Goal: Task Accomplishment & Management: Manage account settings

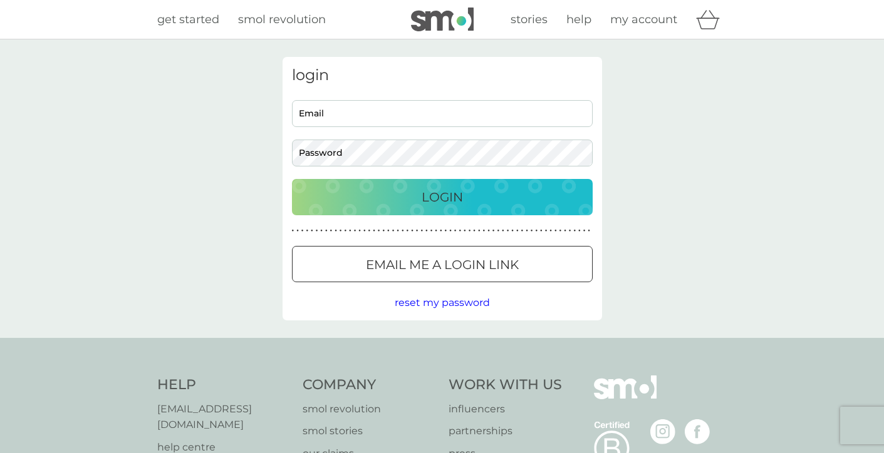
click at [362, 118] on input "Email" at bounding box center [442, 113] width 301 height 27
type input "wendy@wendywl.uk"
click at [443, 192] on p "Login" at bounding box center [441, 197] width 41 height 20
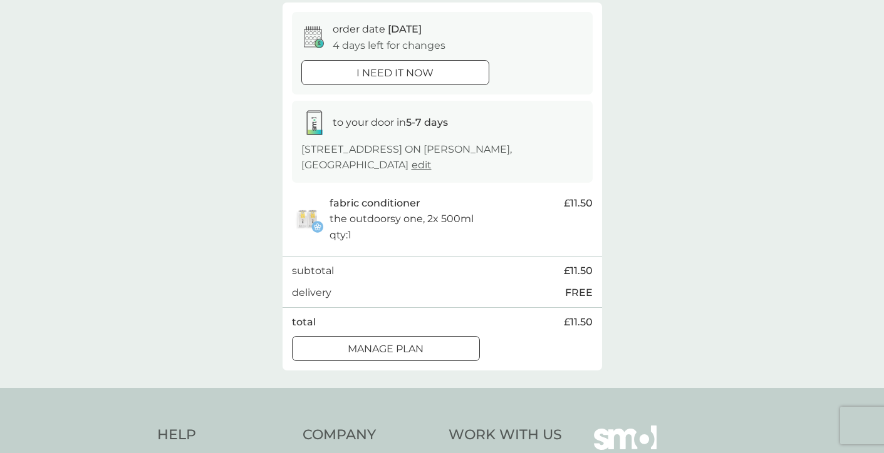
scroll to position [125, 0]
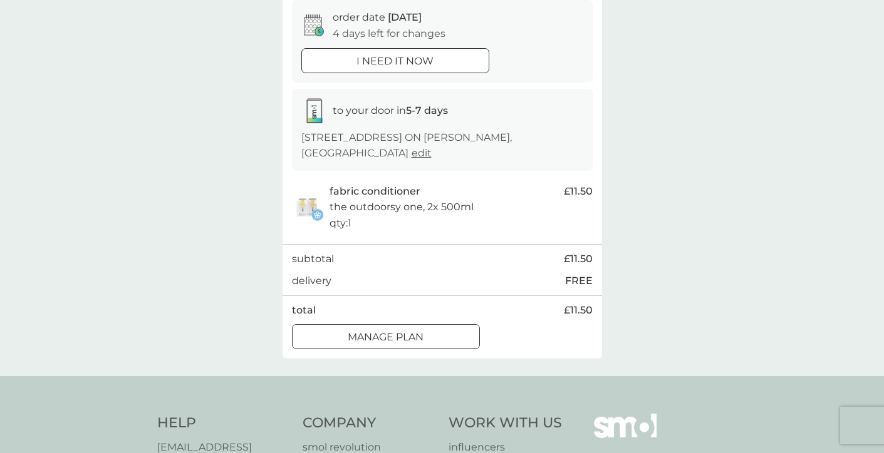
click at [415, 333] on p "Manage plan" at bounding box center [386, 337] width 76 height 16
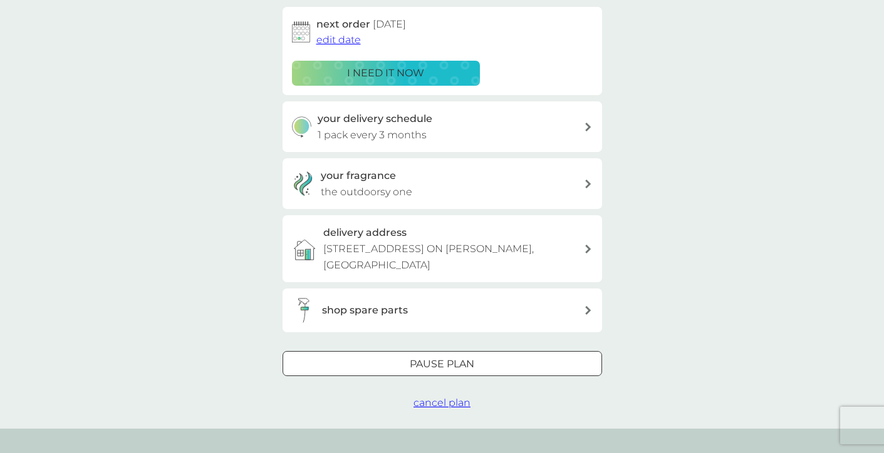
scroll to position [250, 0]
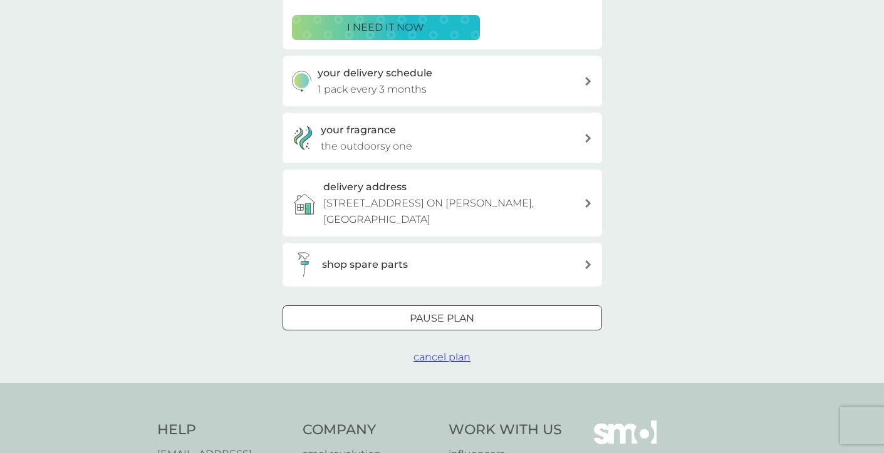
click at [444, 360] on span "cancel plan" at bounding box center [441, 357] width 57 height 12
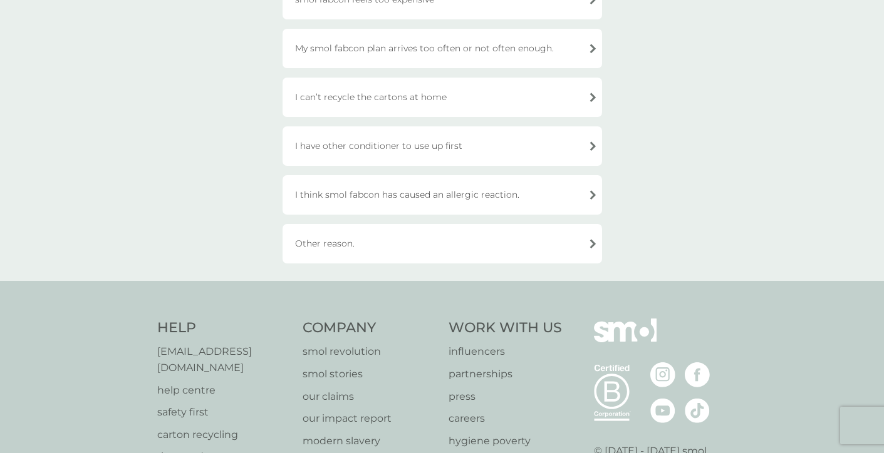
scroll to position [438, 0]
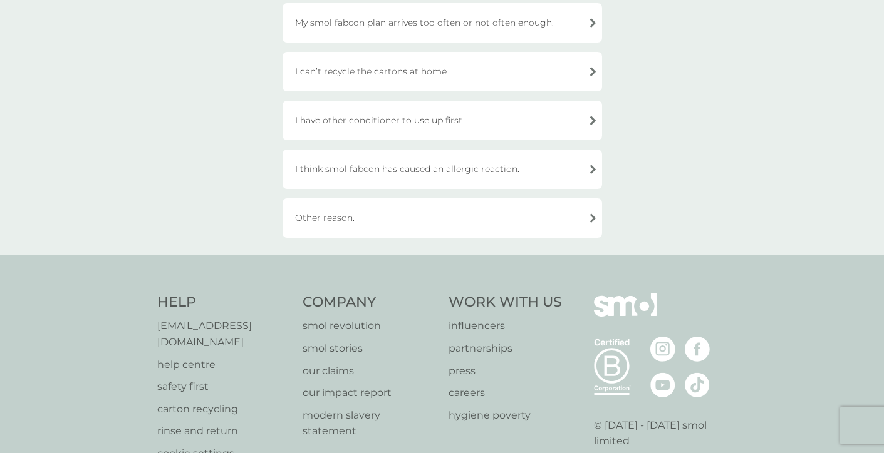
click at [459, 122] on div "I have other conditioner to use up first" at bounding box center [441, 120] width 319 height 39
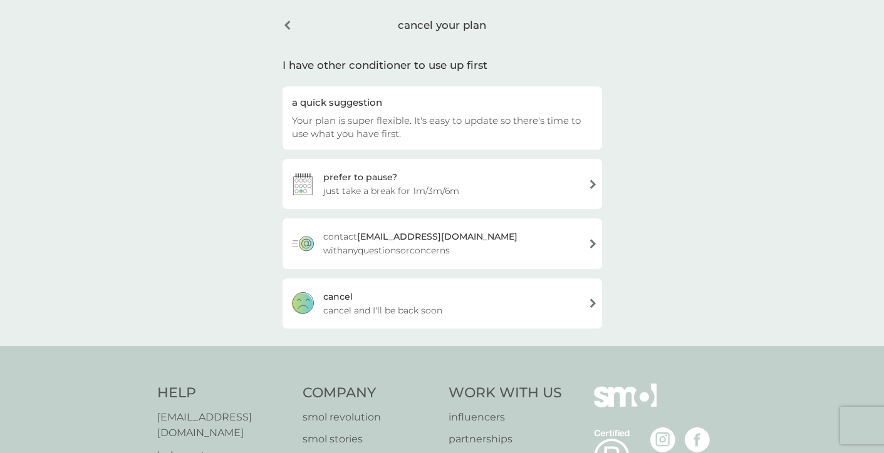
scroll to position [34, 0]
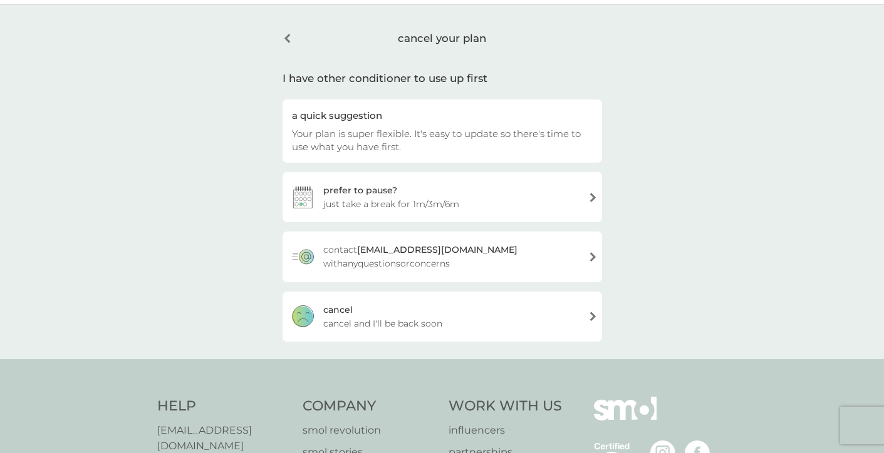
click at [488, 318] on div "[PERSON_NAME] and I'll be back soon" at bounding box center [441, 317] width 319 height 50
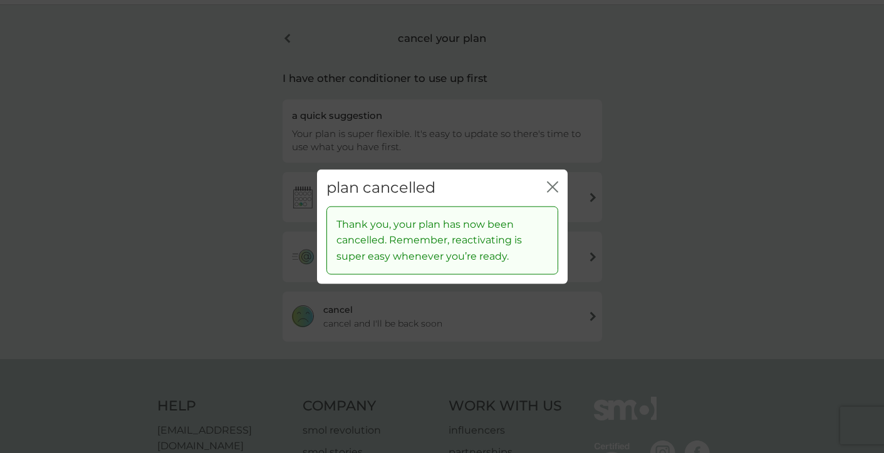
click at [550, 182] on icon "close" at bounding box center [552, 187] width 11 height 11
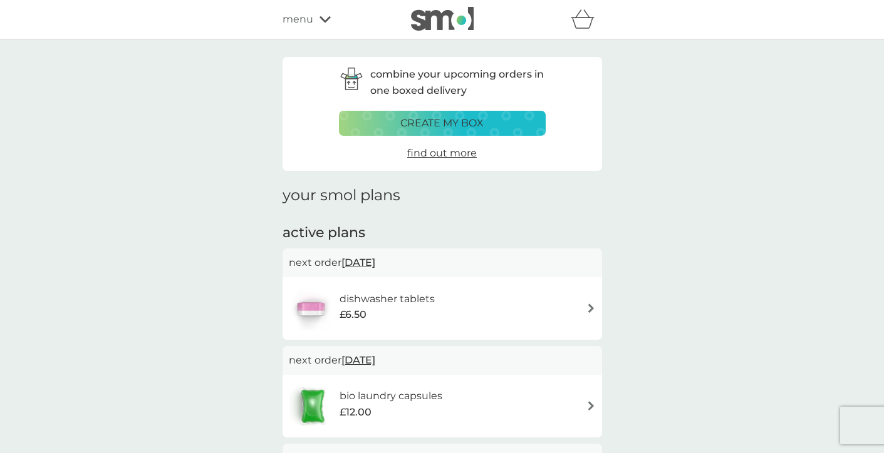
click at [294, 18] on span "menu" at bounding box center [297, 19] width 31 height 16
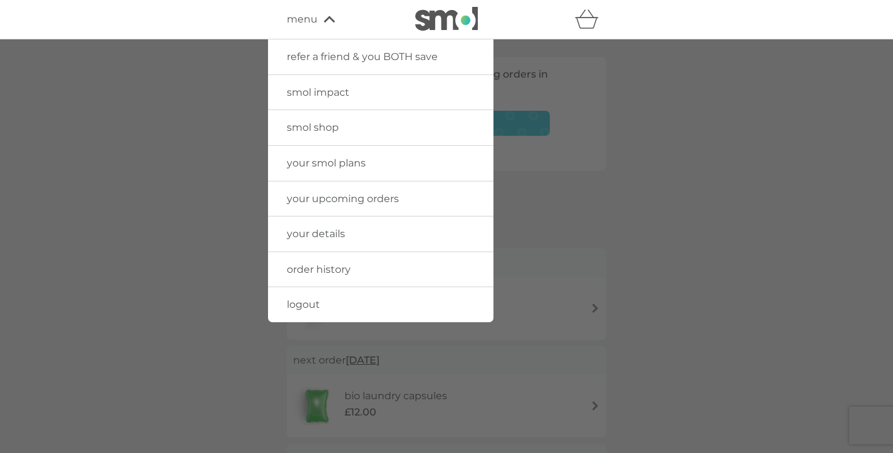
click at [460, 17] on img at bounding box center [446, 19] width 63 height 24
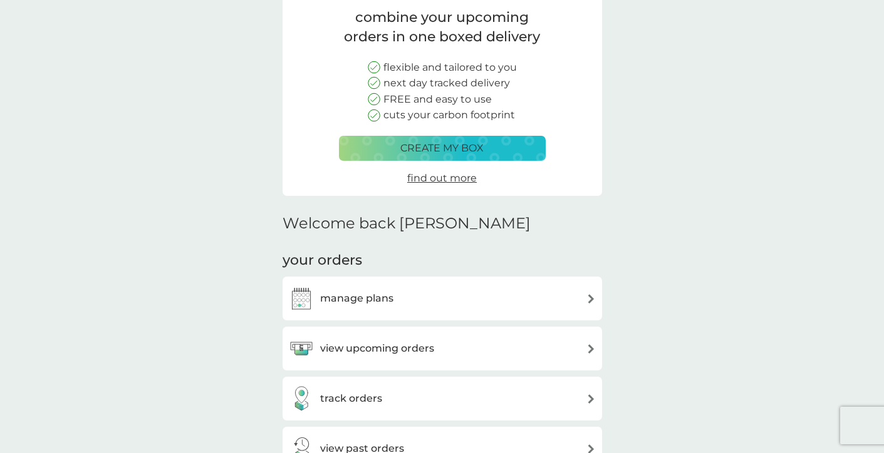
scroll to position [188, 0]
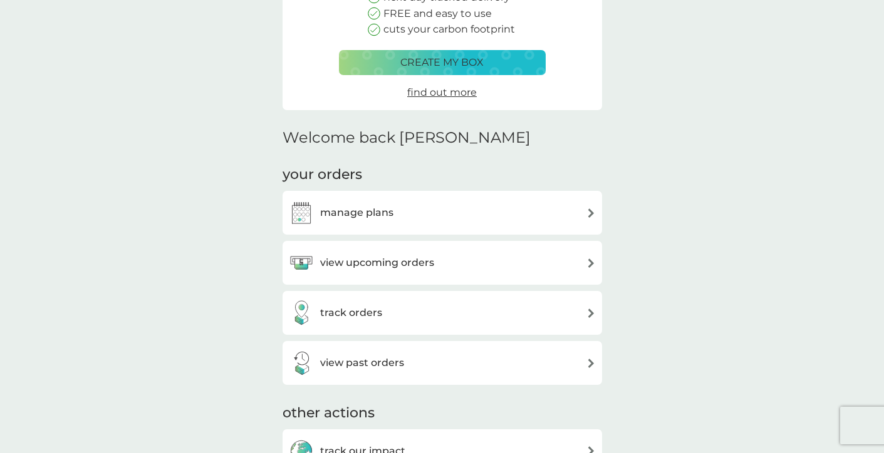
click at [575, 212] on div "manage plans" at bounding box center [442, 212] width 307 height 25
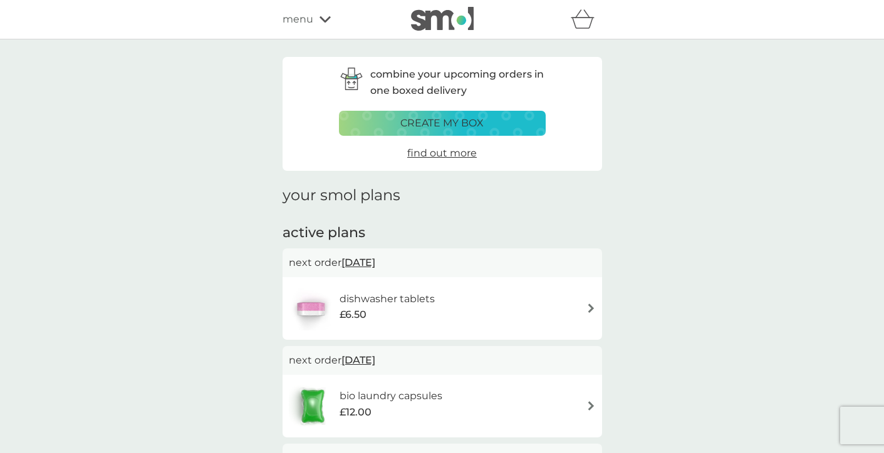
scroll to position [188, 0]
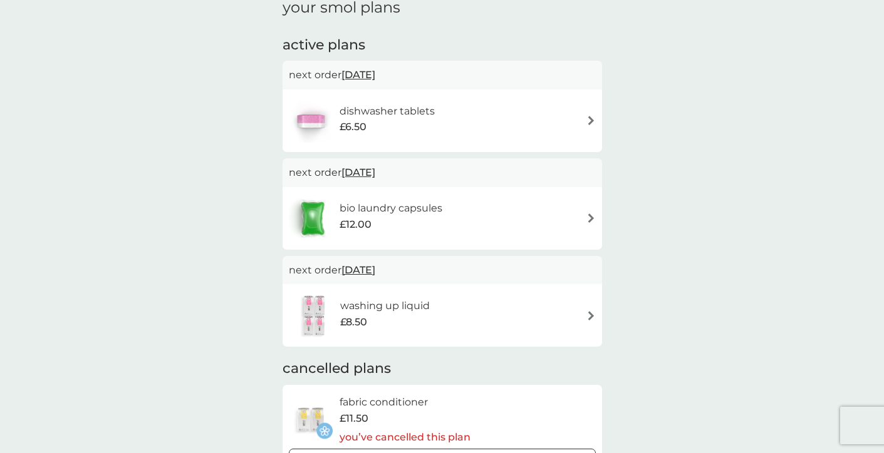
click at [539, 111] on div "dishwasher tablets £6.50" at bounding box center [442, 121] width 307 height 44
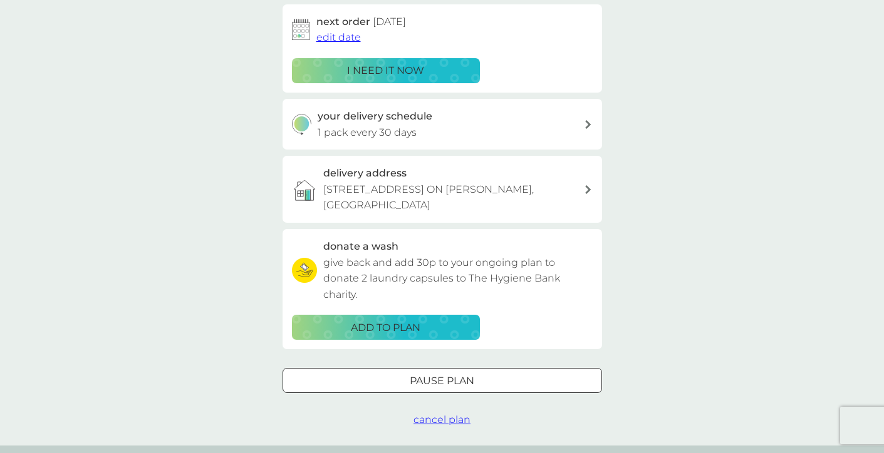
scroll to position [250, 0]
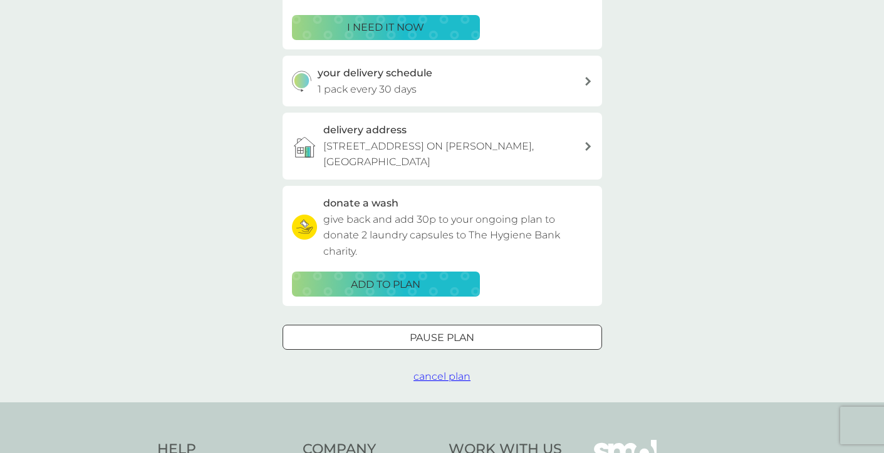
click at [447, 336] on div at bounding box center [442, 338] width 45 height 13
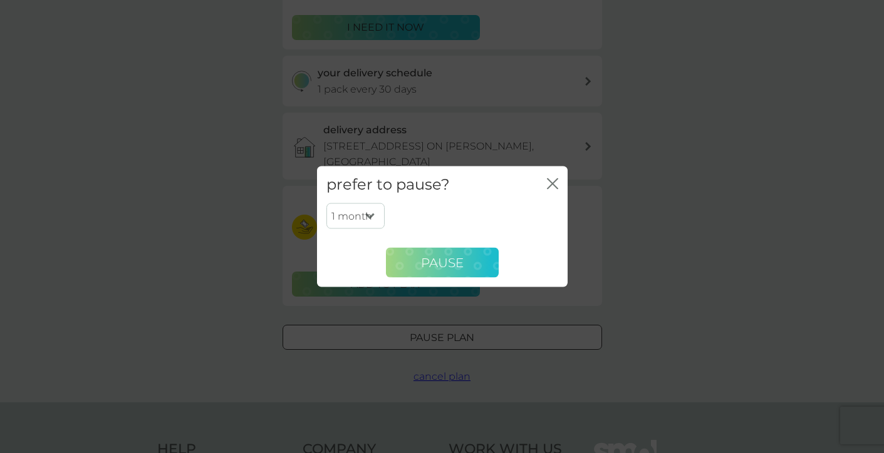
click at [451, 259] on span "Pause" at bounding box center [442, 262] width 43 height 15
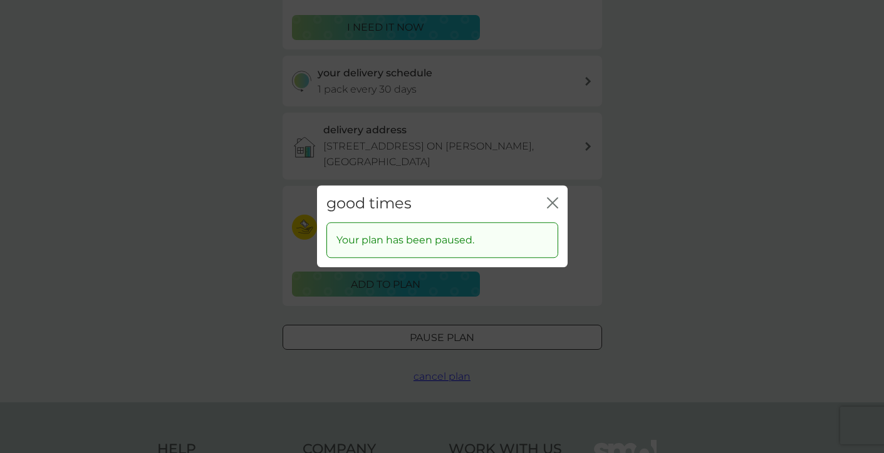
click at [547, 198] on icon "close" at bounding box center [549, 203] width 5 height 10
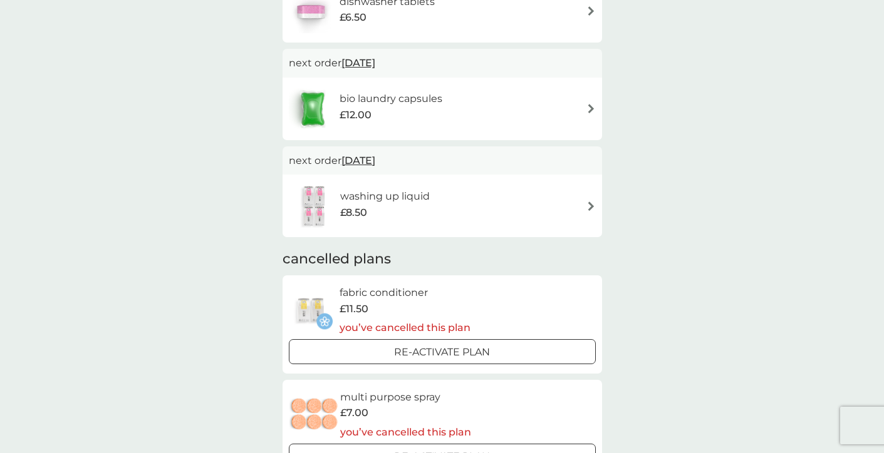
scroll to position [313, 0]
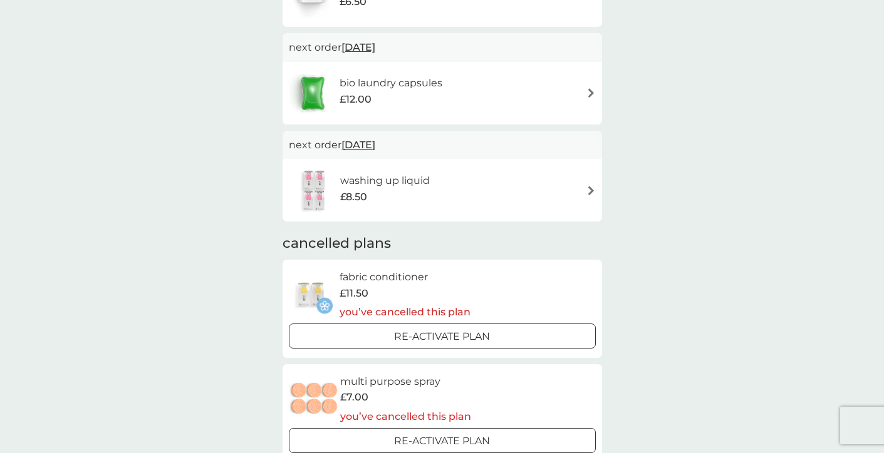
click at [456, 191] on div "washing up liquid £8.50" at bounding box center [442, 190] width 307 height 44
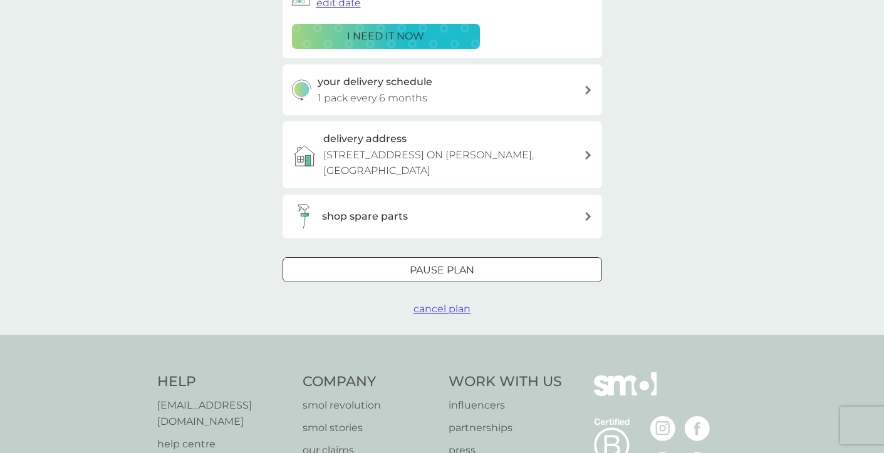
scroll to position [250, 0]
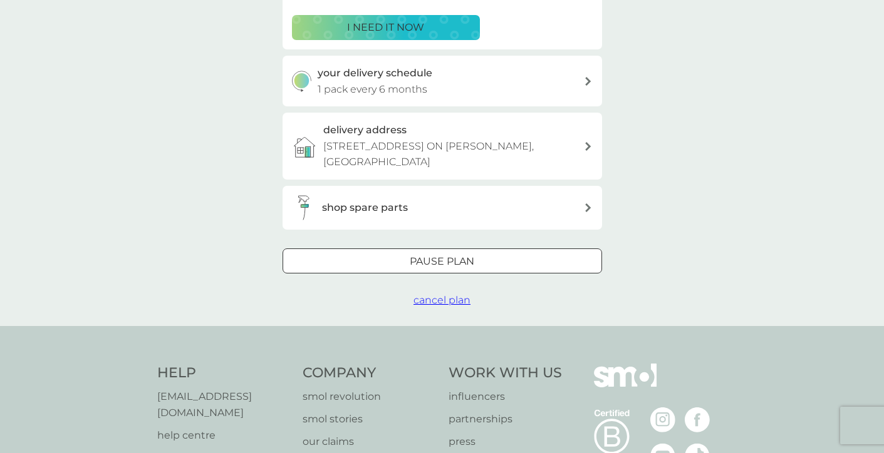
click at [465, 259] on p "Pause plan" at bounding box center [442, 262] width 65 height 16
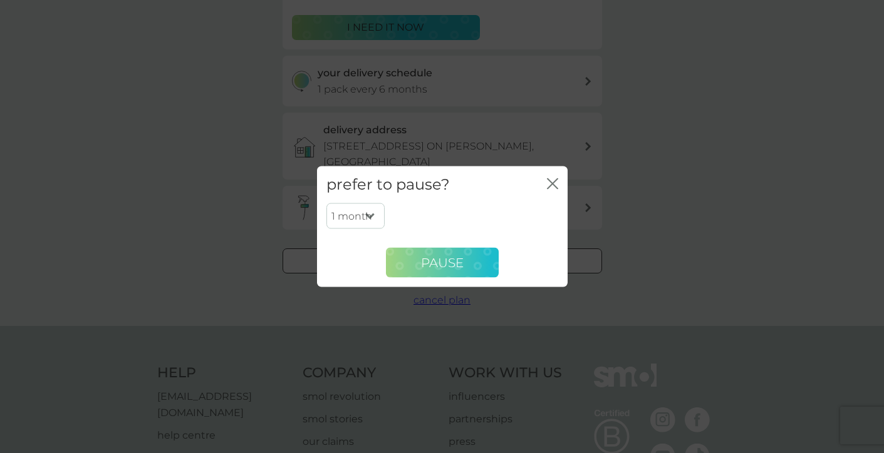
click at [465, 264] on button "Pause" at bounding box center [442, 263] width 113 height 30
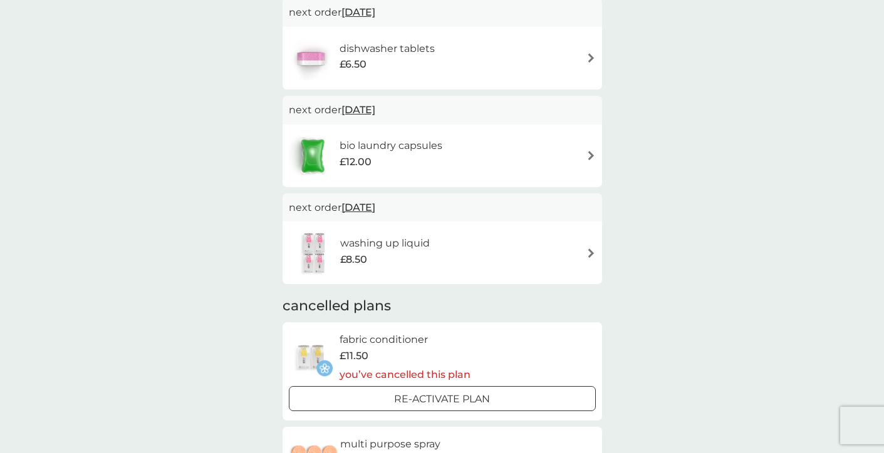
scroll to position [313, 0]
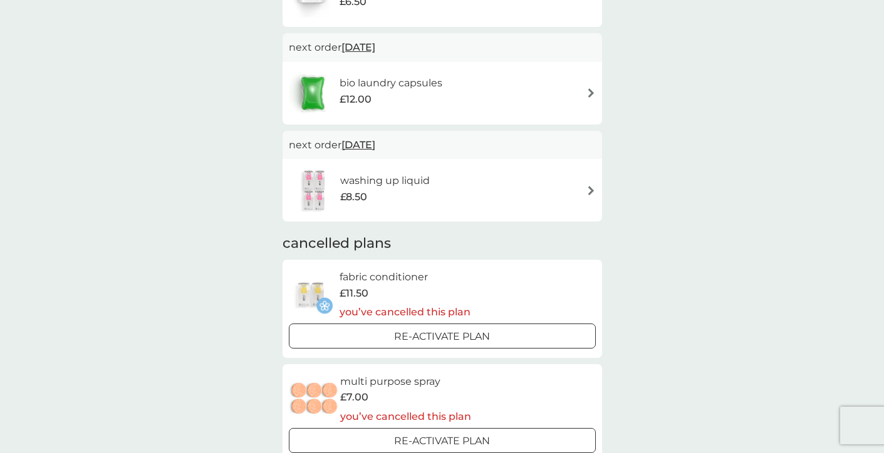
click at [432, 77] on h6 "bio laundry capsules" at bounding box center [390, 83] width 103 height 16
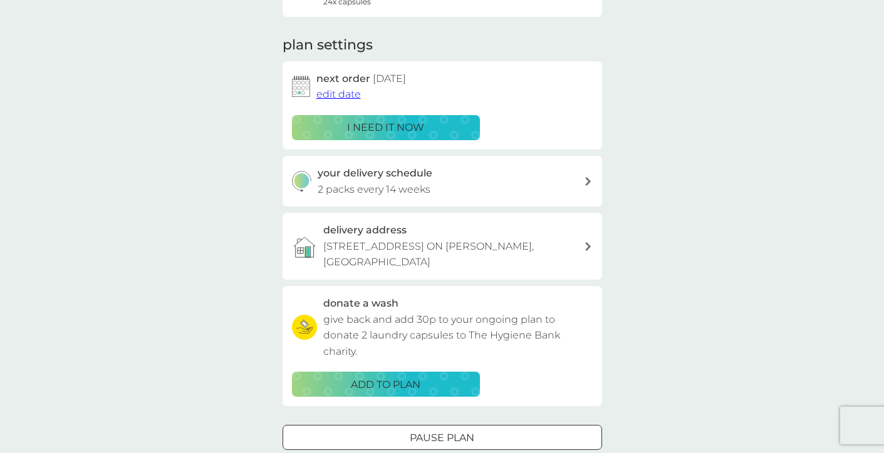
scroll to position [188, 0]
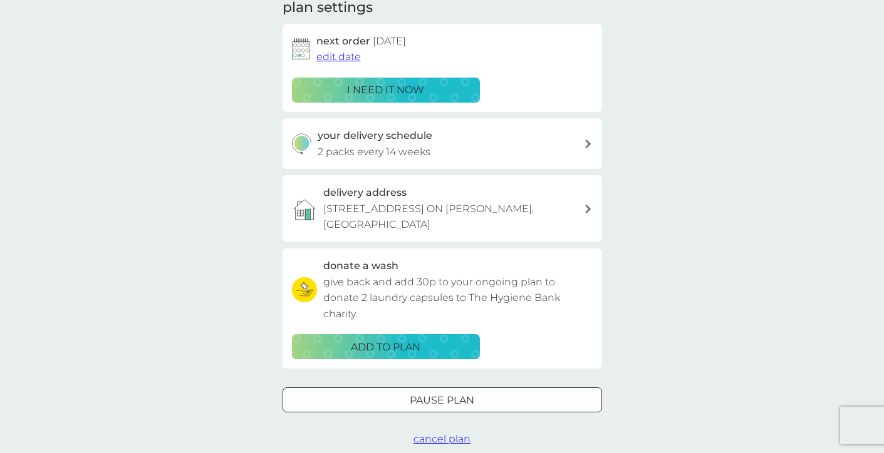
click at [413, 401] on p "Pause plan" at bounding box center [442, 401] width 65 height 16
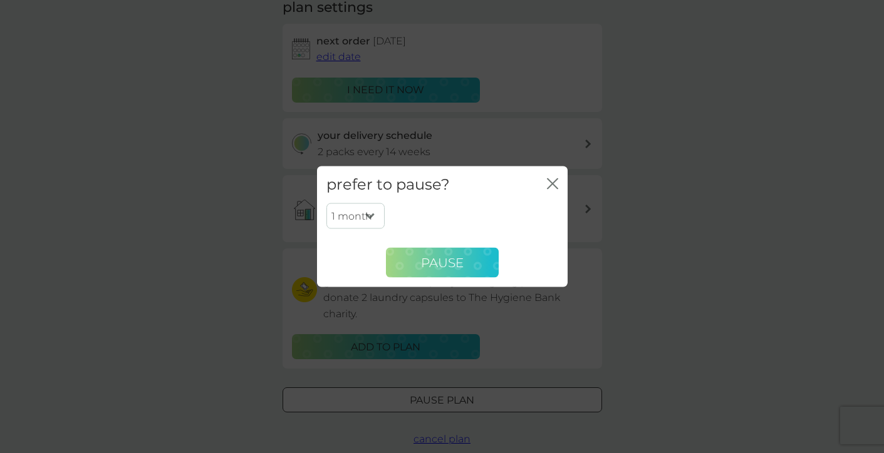
click at [436, 263] on span "Pause" at bounding box center [442, 262] width 43 height 15
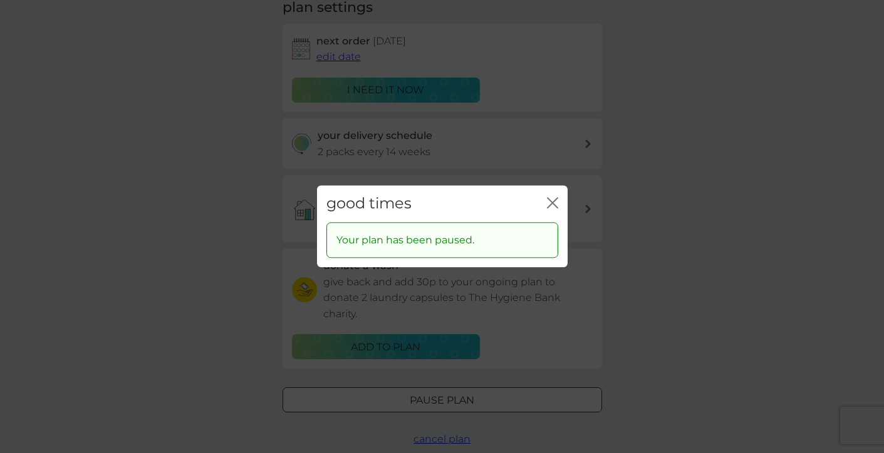
click at [552, 198] on icon "close" at bounding box center [552, 202] width 11 height 11
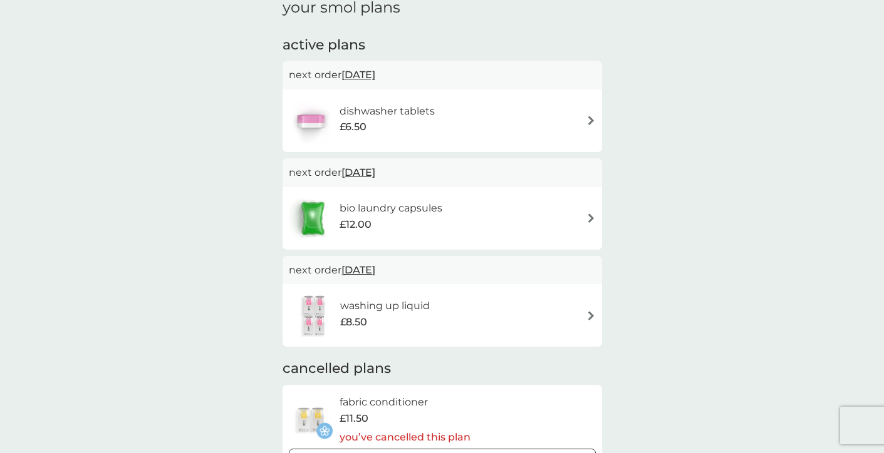
scroll to position [63, 0]
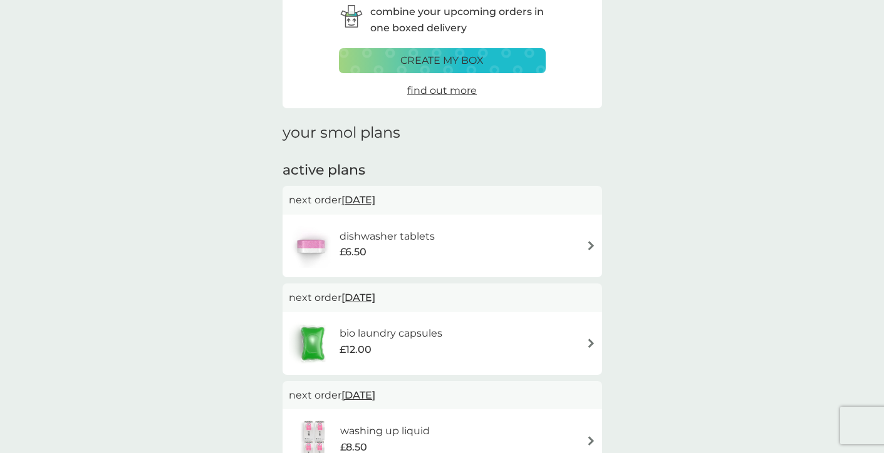
click at [403, 247] on div "£6.50" at bounding box center [386, 252] width 95 height 16
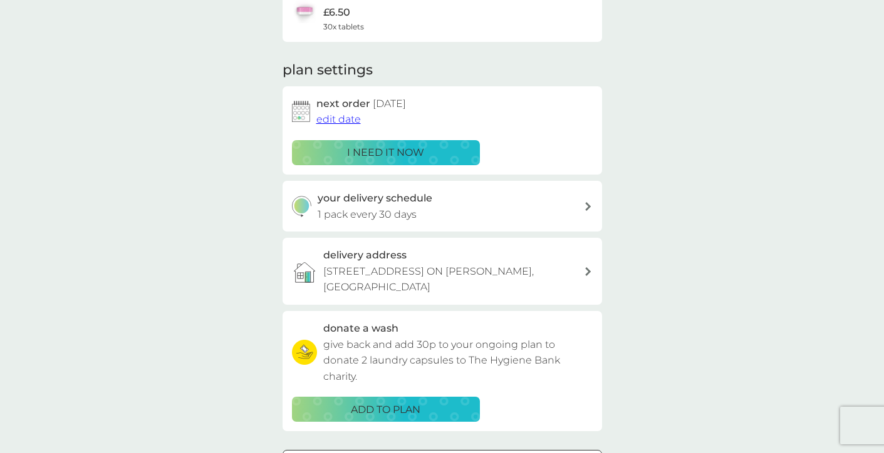
scroll to position [125, 0]
